Goal: Transaction & Acquisition: Purchase product/service

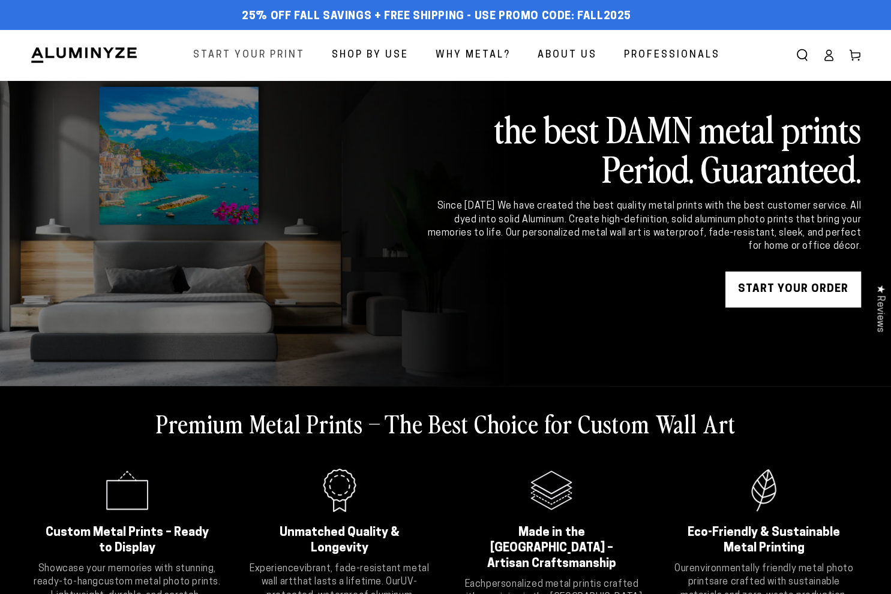
click at [227, 52] on span "Start Your Print" at bounding box center [249, 55] width 112 height 17
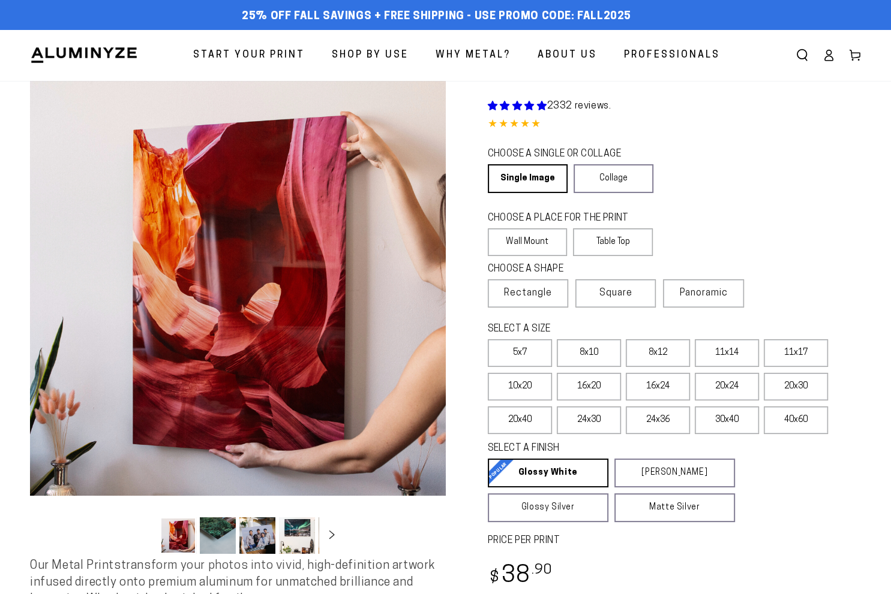
select select "**********"
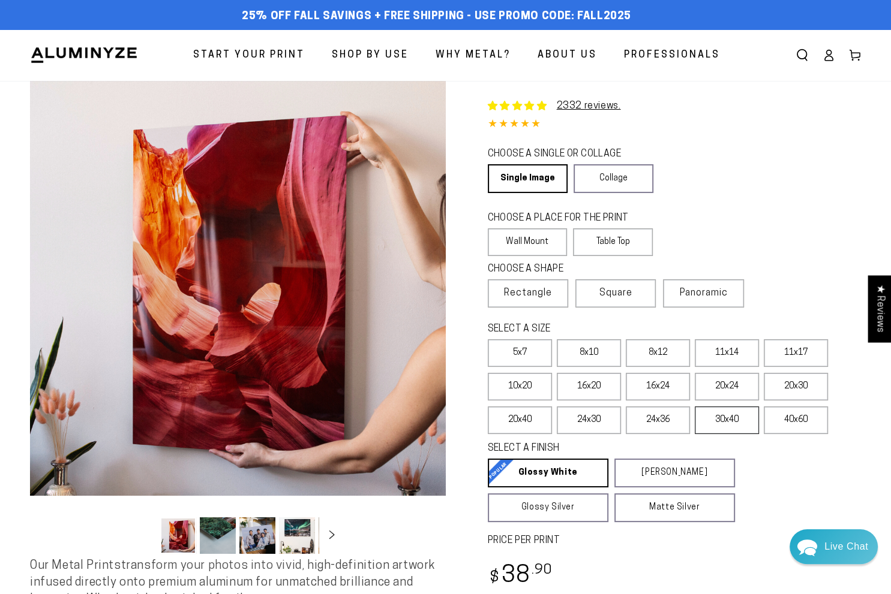
click at [713, 420] on label "30x40" at bounding box center [726, 421] width 64 height 28
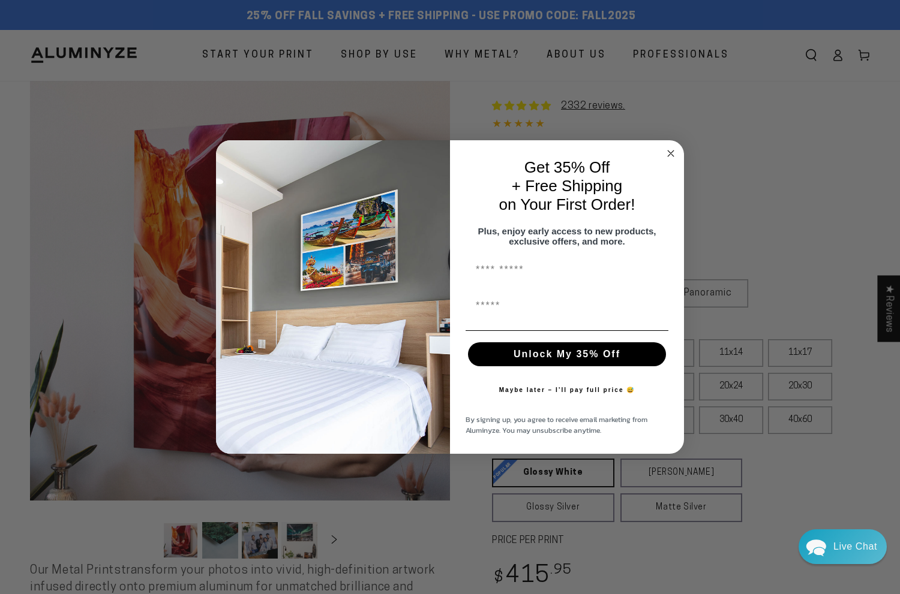
click at [665, 147] on circle "Close dialog" at bounding box center [671, 153] width 14 height 14
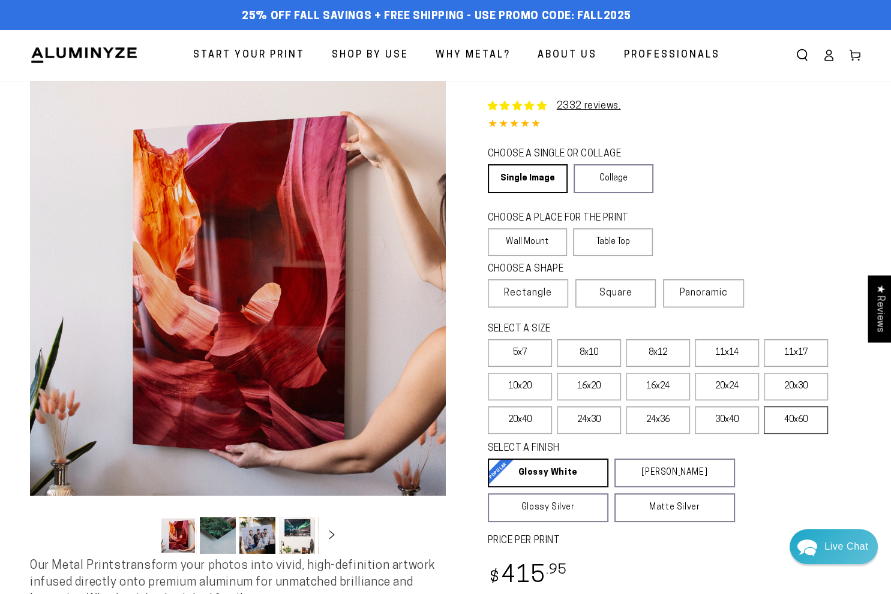
click at [793, 419] on label "40x60" at bounding box center [795, 421] width 64 height 28
click at [669, 296] on label "Panoramic" at bounding box center [703, 293] width 80 height 28
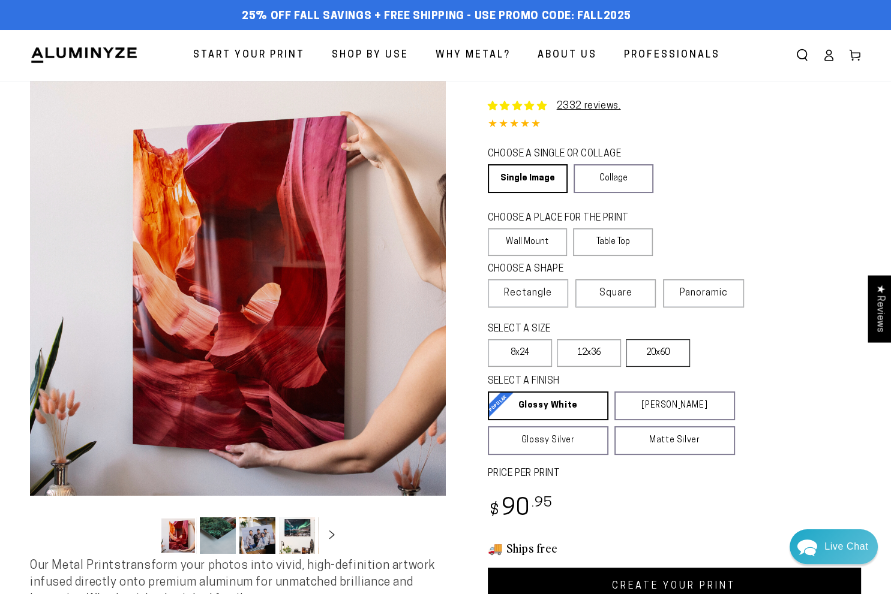
click at [652, 347] on label "20x60" at bounding box center [657, 353] width 64 height 28
click at [607, 292] on span "Square" at bounding box center [615, 293] width 33 height 14
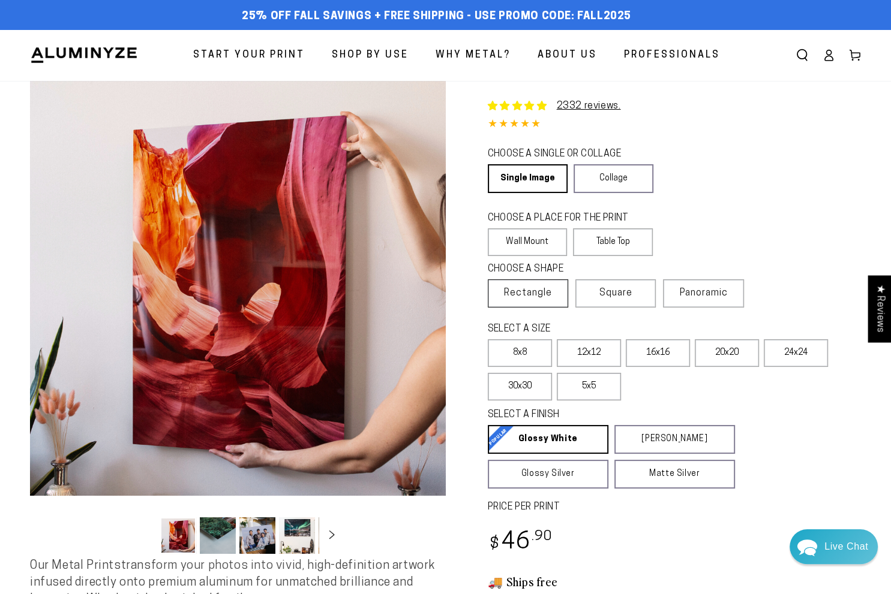
click at [502, 297] on label "Rectangle" at bounding box center [528, 293] width 80 height 28
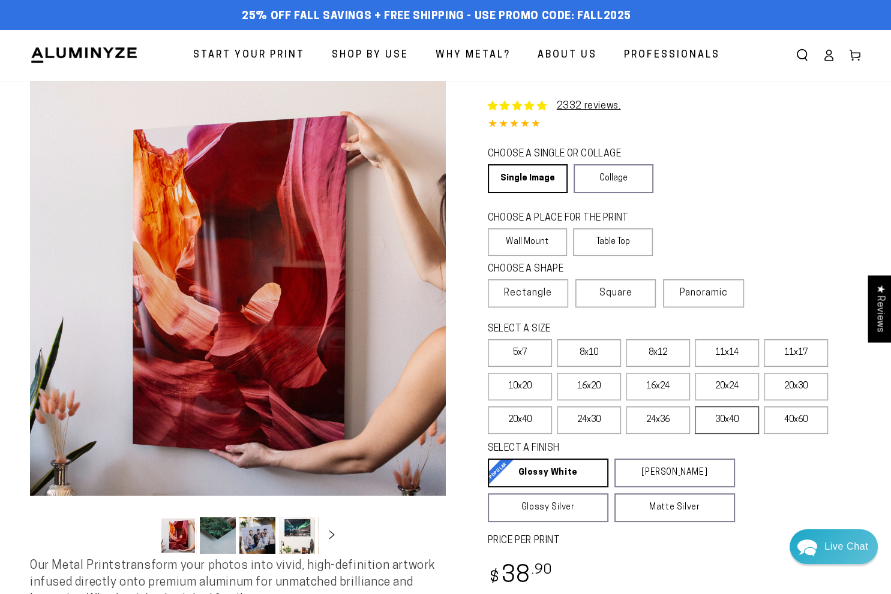
click at [733, 424] on label "30x40" at bounding box center [726, 421] width 64 height 28
